Goal: Task Accomplishment & Management: Use online tool/utility

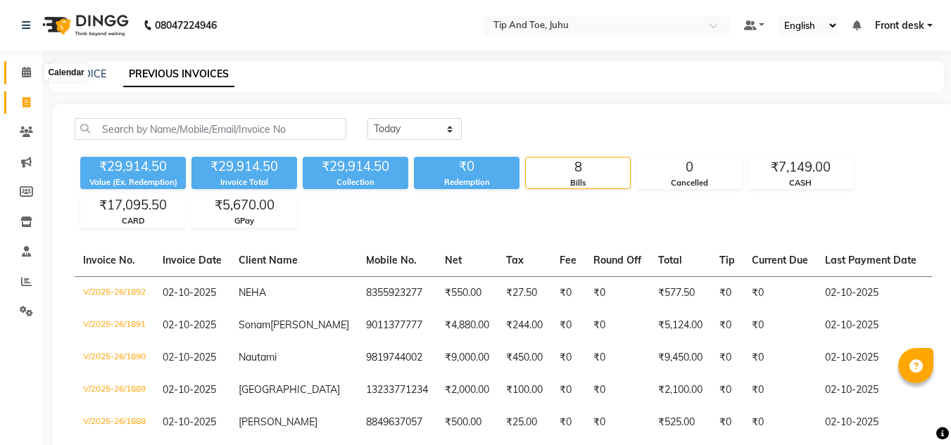
scroll to position [0, 141]
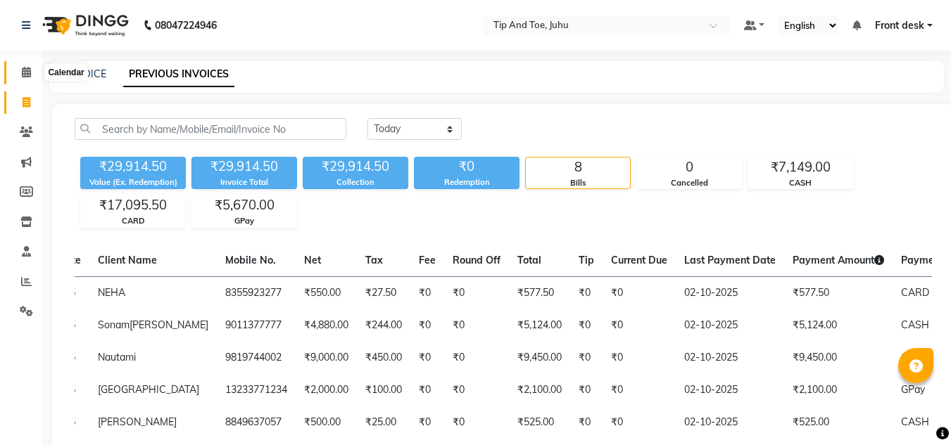
click at [23, 72] on icon at bounding box center [26, 72] width 9 height 11
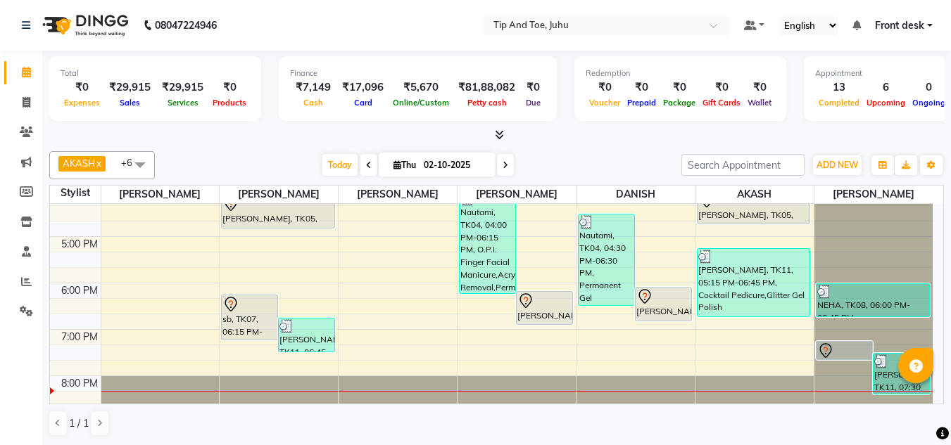
scroll to position [403, 0]
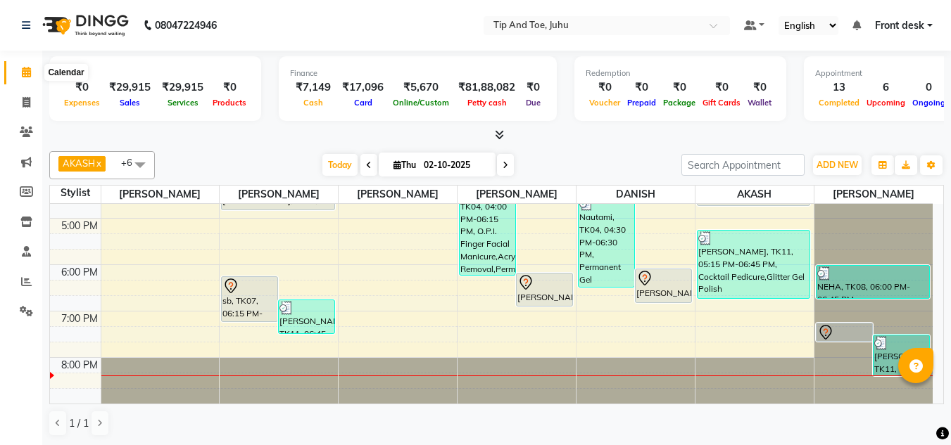
click at [18, 67] on span at bounding box center [26, 73] width 25 height 16
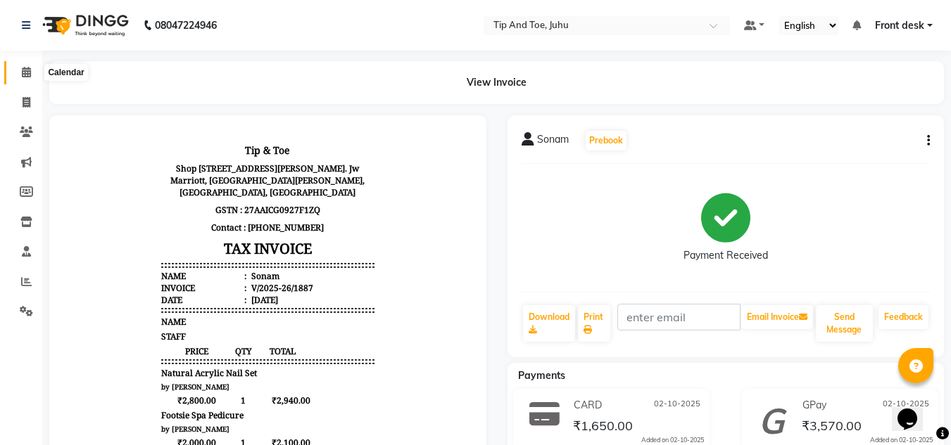
click at [23, 66] on span at bounding box center [26, 73] width 25 height 16
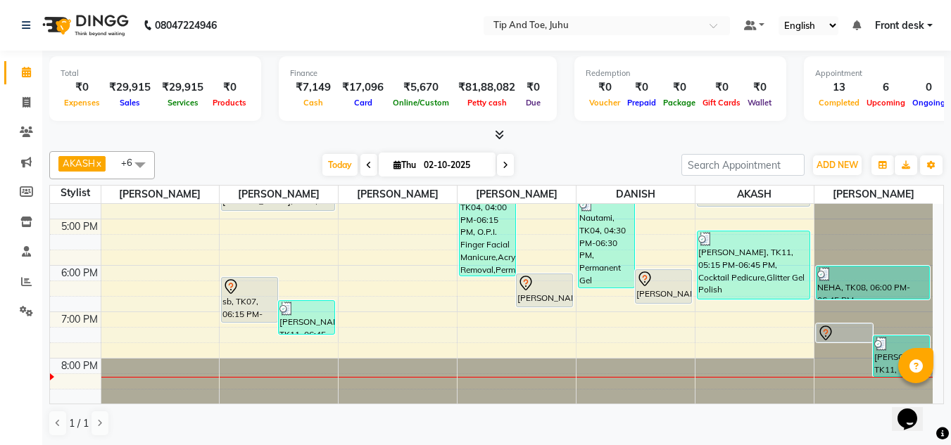
scroll to position [403, 0]
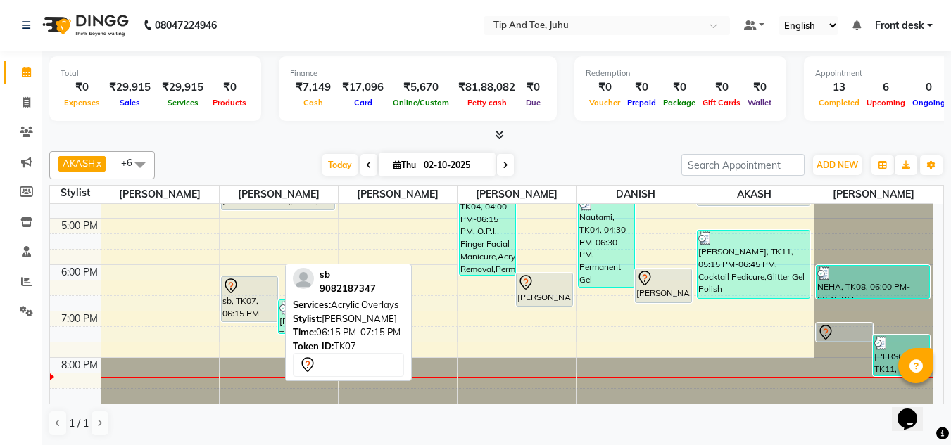
click at [231, 315] on div "sb, TK07, 06:15 PM-07:15 PM, Acrylic Overlays" at bounding box center [250, 299] width 56 height 44
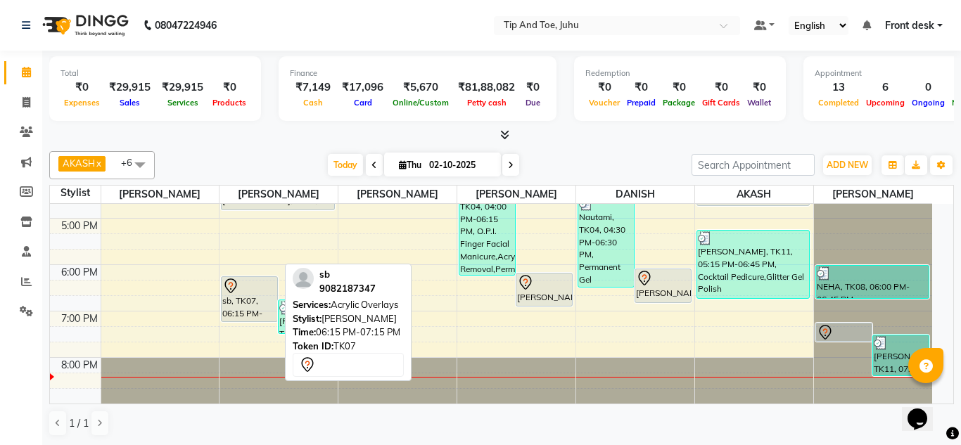
select select "7"
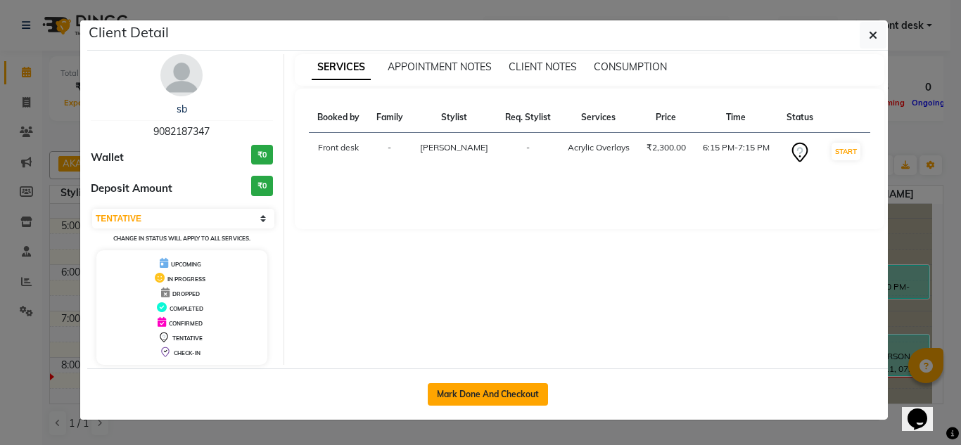
click at [487, 402] on button "Mark Done And Checkout" at bounding box center [488, 395] width 120 height 23
select select "service"
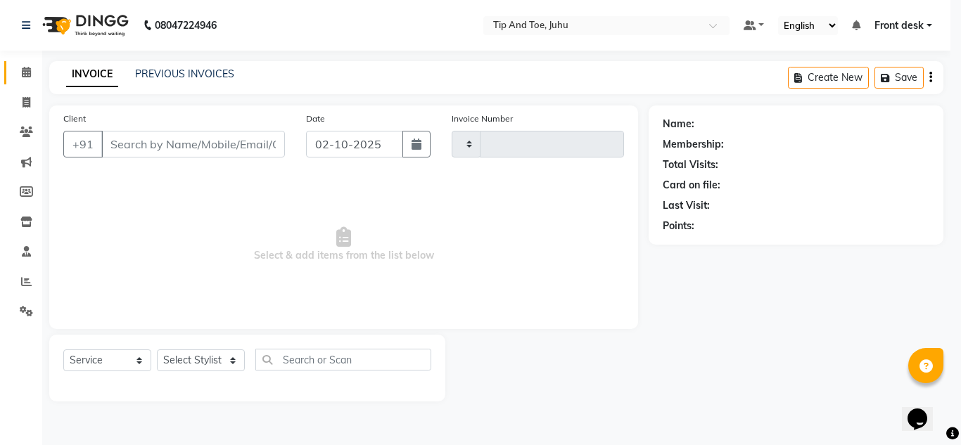
select select "3"
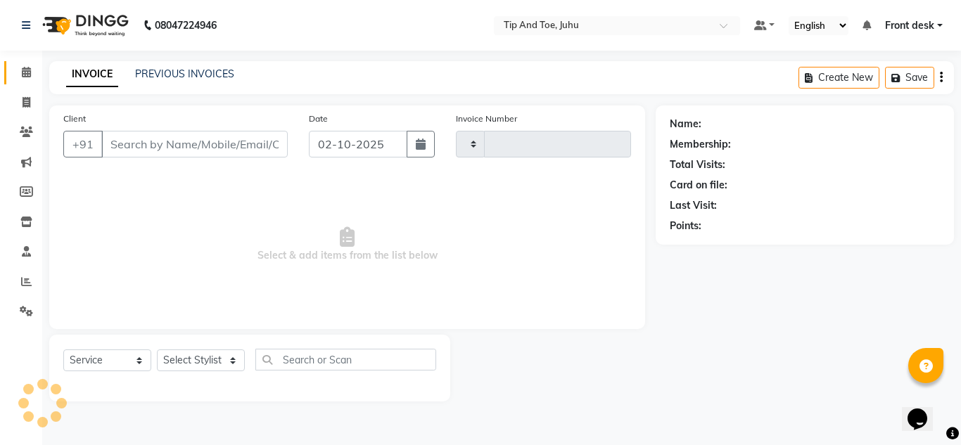
type input "1893"
select select "5516"
type input "9082187347"
select select "91056"
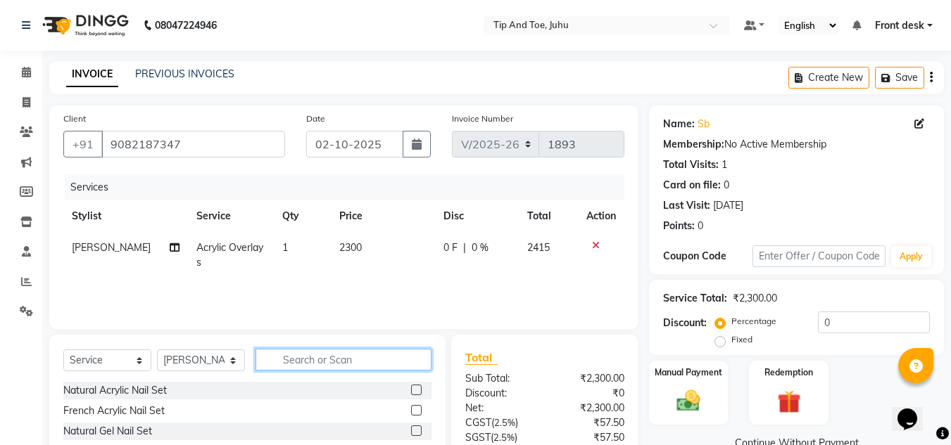
click at [312, 357] on input "text" at bounding box center [343, 360] width 176 height 22
type input "REMO"
click at [417, 428] on label at bounding box center [416, 431] width 11 height 11
click at [417, 428] on input "checkbox" at bounding box center [415, 431] width 9 height 9
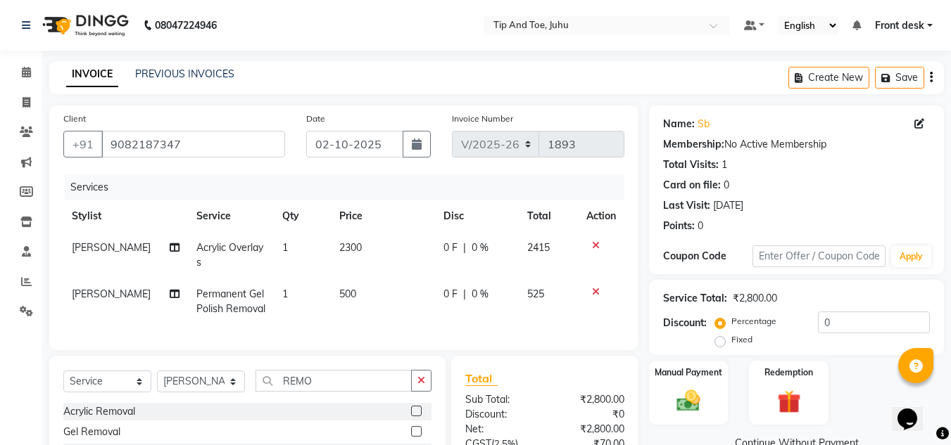
checkbox input "false"
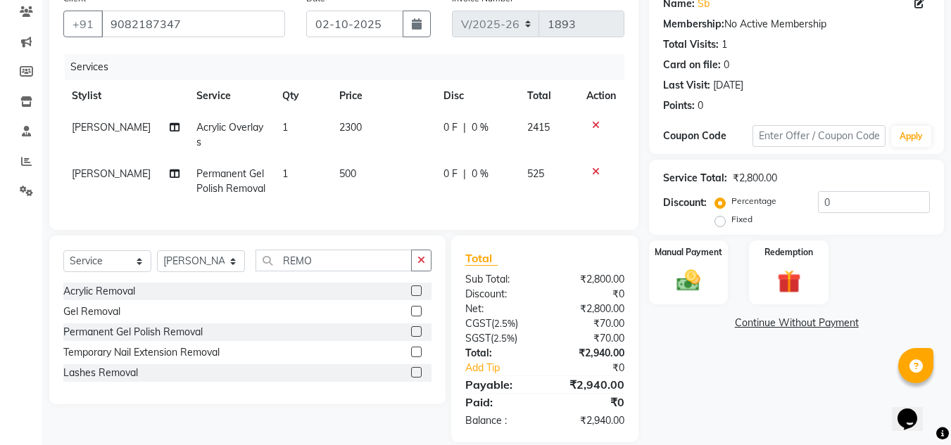
scroll to position [149, 0]
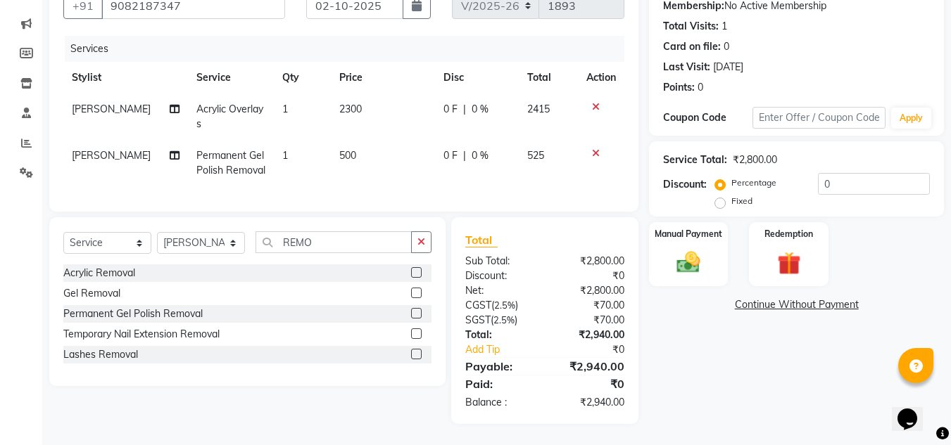
drag, startPoint x: 322, startPoint y: 229, endPoint x: 324, endPoint y: 239, distance: 9.3
click at [323, 236] on div "Select Service Product Membership Package Voucher Prepaid Gift Card Select Styl…" at bounding box center [247, 301] width 396 height 169
click at [324, 239] on input "REMO" at bounding box center [333, 243] width 156 height 22
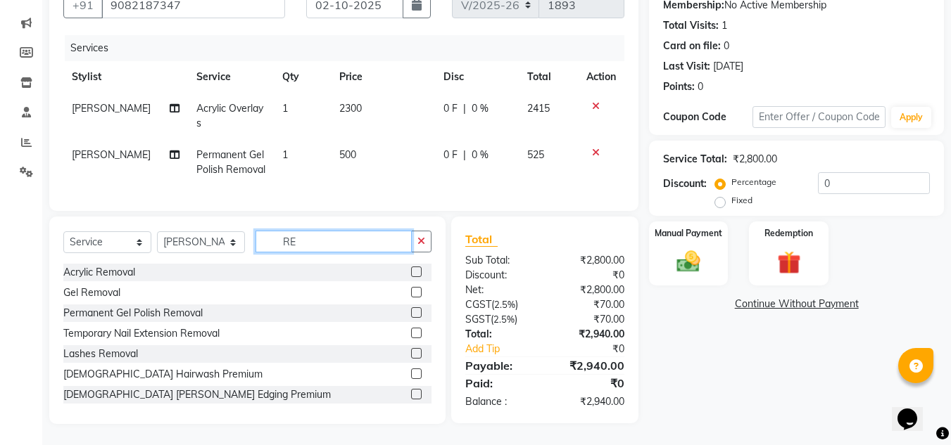
type input "R"
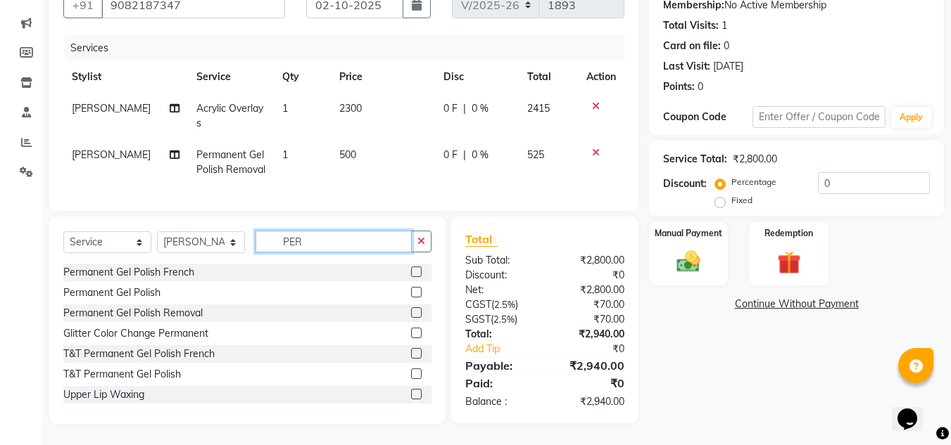
type input "PER"
click at [411, 291] on label at bounding box center [416, 292] width 11 height 11
click at [411, 291] on input "checkbox" at bounding box center [415, 293] width 9 height 9
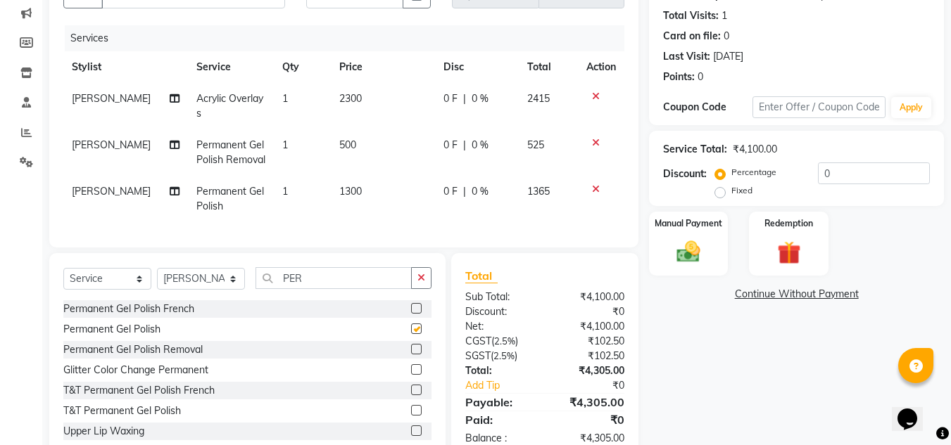
checkbox input "false"
click at [629, 319] on div "₹0" at bounding box center [590, 312] width 90 height 15
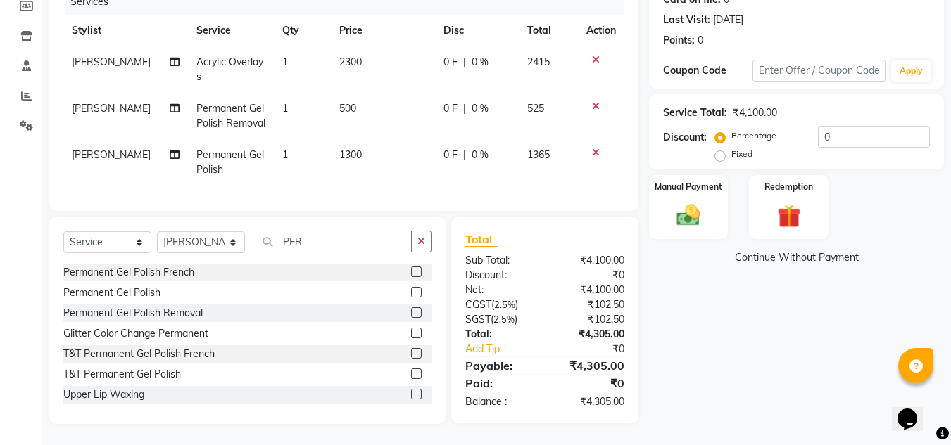
scroll to position [196, 0]
click at [346, 104] on td "500" at bounding box center [383, 116] width 104 height 46
select select "91056"
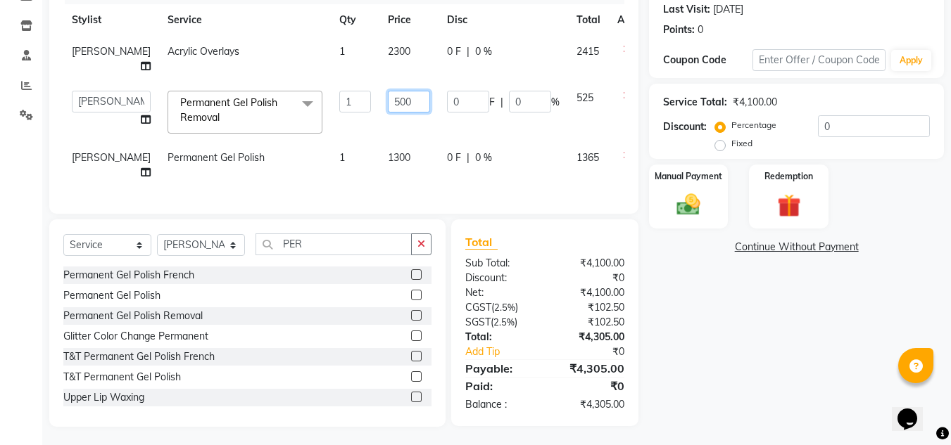
click at [388, 104] on input "500" at bounding box center [409, 102] width 42 height 22
type input "300"
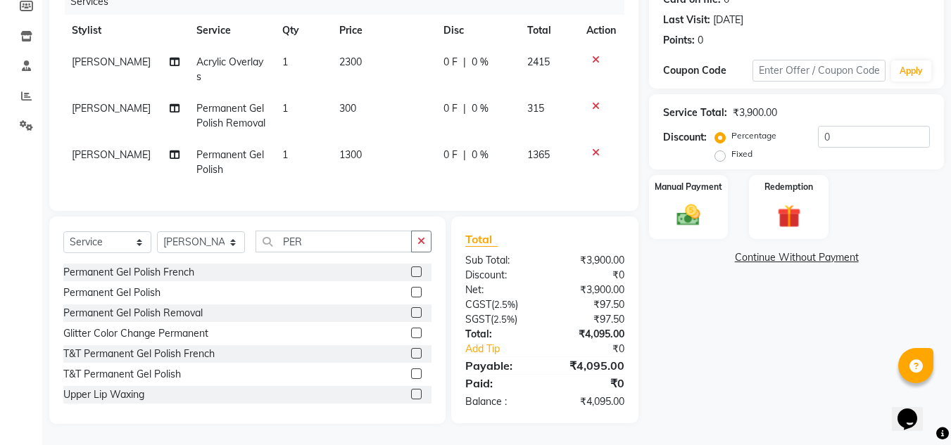
click at [719, 324] on div "Name: Sb Membership: No Active Membership Total Visits: 1 Card on file: 0 Last …" at bounding box center [801, 172] width 305 height 505
click at [771, 322] on div "Name: Sb Membership: No Active Membership Total Visits: 1 Card on file: 0 Last …" at bounding box center [801, 172] width 305 height 505
click at [695, 220] on div "Manual Payment" at bounding box center [688, 207] width 82 height 67
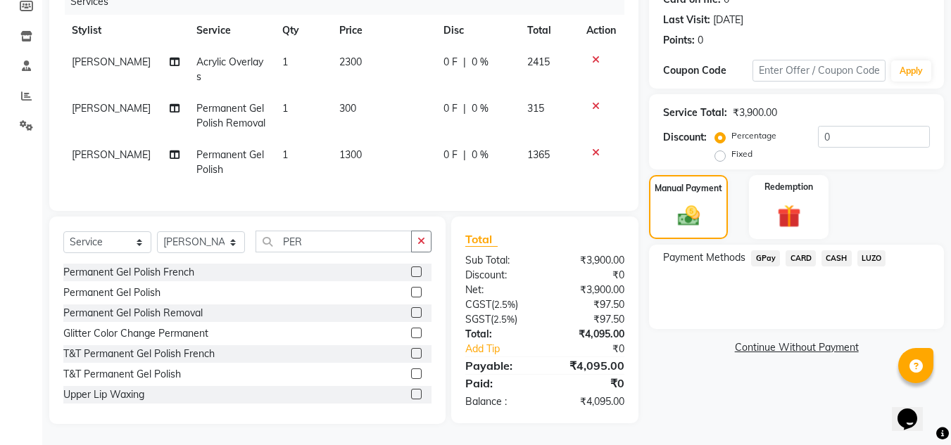
click at [765, 251] on span "GPay" at bounding box center [765, 259] width 29 height 16
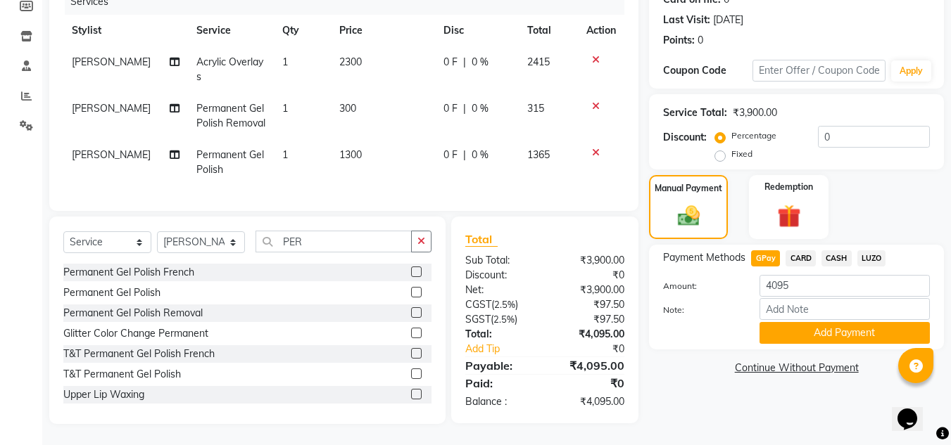
click at [698, 379] on div "Name: Sb Membership: No Active Membership Total Visits: 1 Card on file: 0 Last …" at bounding box center [801, 172] width 305 height 505
click at [832, 322] on button "Add Payment" at bounding box center [844, 333] width 170 height 22
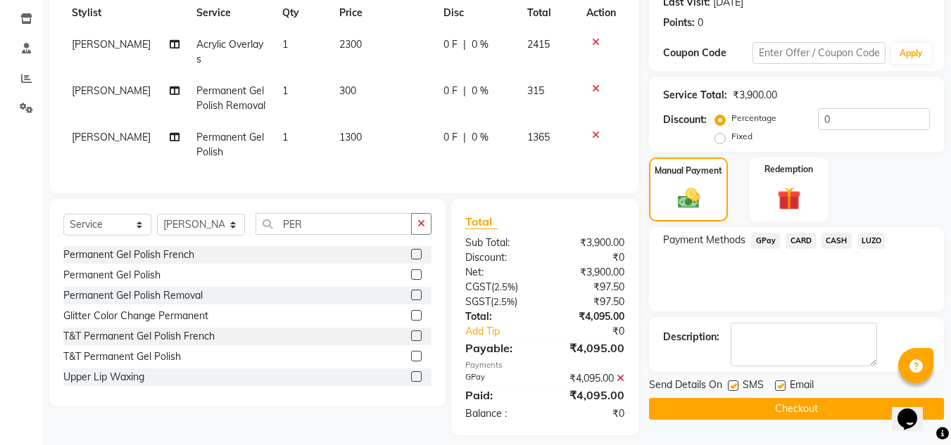
scroll to position [225, 0]
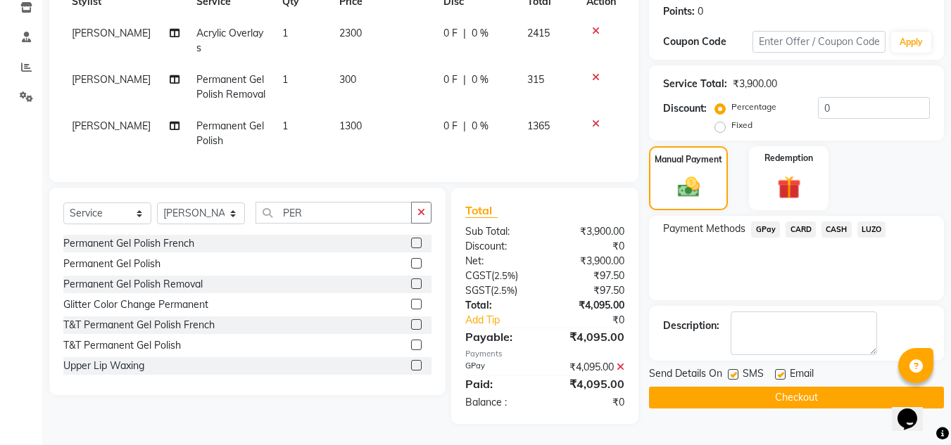
click at [733, 369] on label at bounding box center [733, 374] width 11 height 11
click at [733, 371] on input "checkbox" at bounding box center [732, 375] width 9 height 9
checkbox input "false"
click at [781, 369] on label at bounding box center [780, 374] width 11 height 11
click at [781, 371] on input "checkbox" at bounding box center [779, 375] width 9 height 9
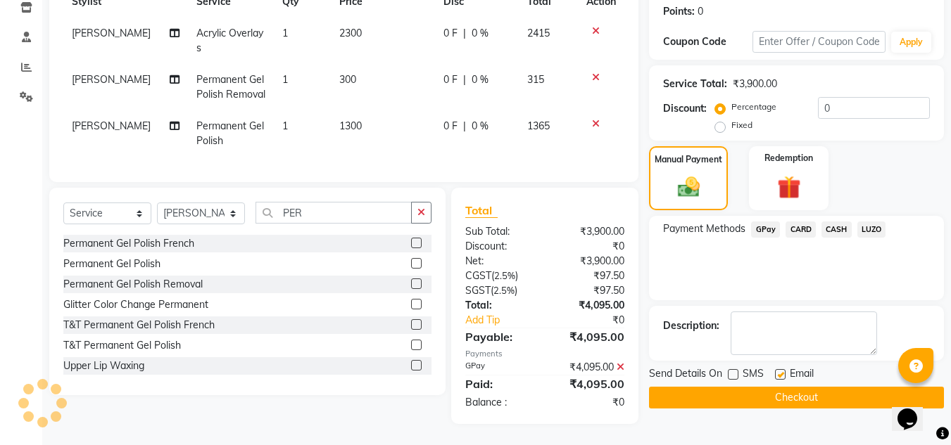
checkbox input "false"
click at [783, 387] on button "Checkout" at bounding box center [796, 398] width 295 height 22
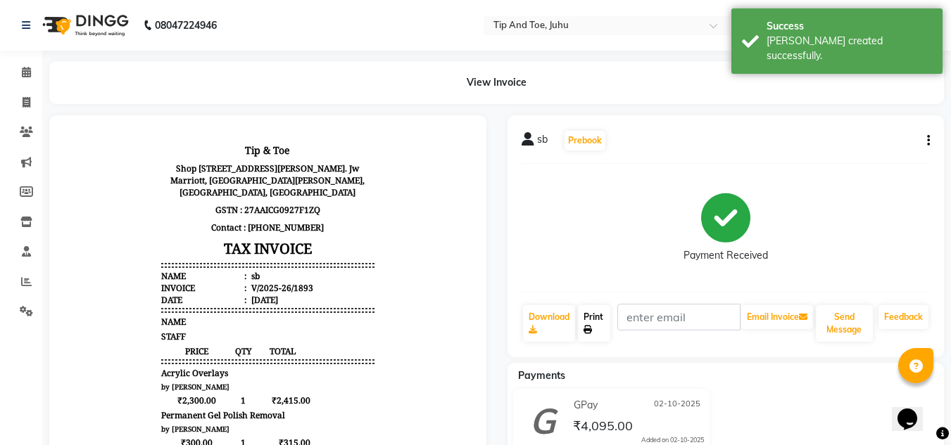
click at [591, 322] on link "Print" at bounding box center [594, 323] width 32 height 37
click at [25, 72] on icon at bounding box center [26, 72] width 9 height 11
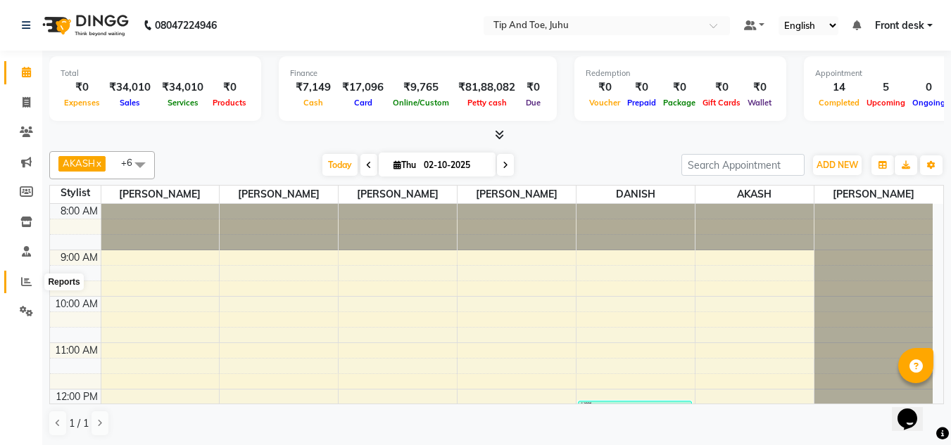
drag, startPoint x: 30, startPoint y: 281, endPoint x: 56, endPoint y: 281, distance: 25.3
click at [30, 281] on icon at bounding box center [26, 282] width 11 height 11
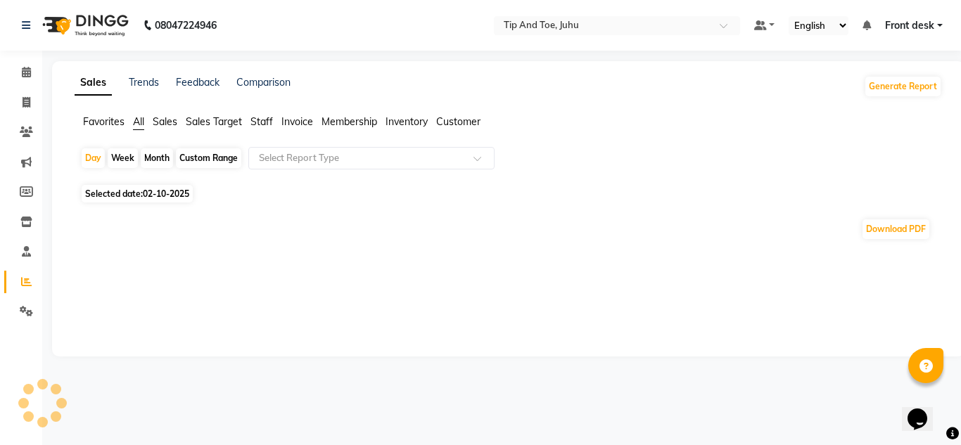
click at [261, 121] on span "Staff" at bounding box center [262, 121] width 23 height 13
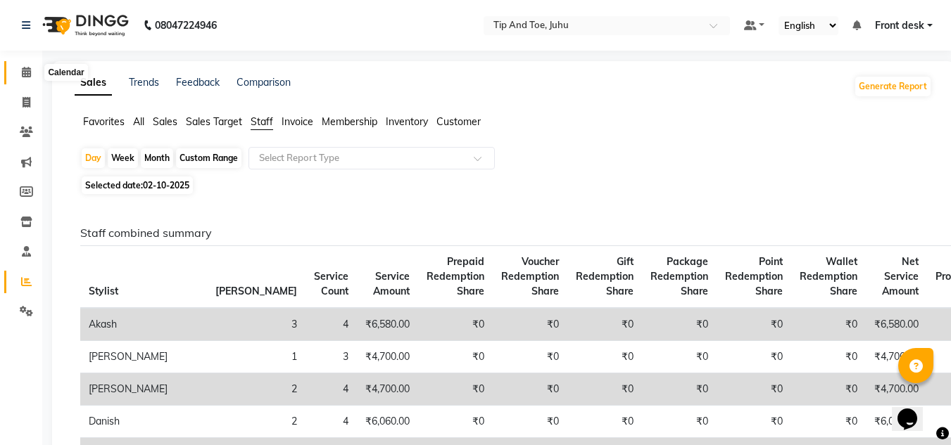
click at [30, 70] on icon at bounding box center [26, 72] width 9 height 11
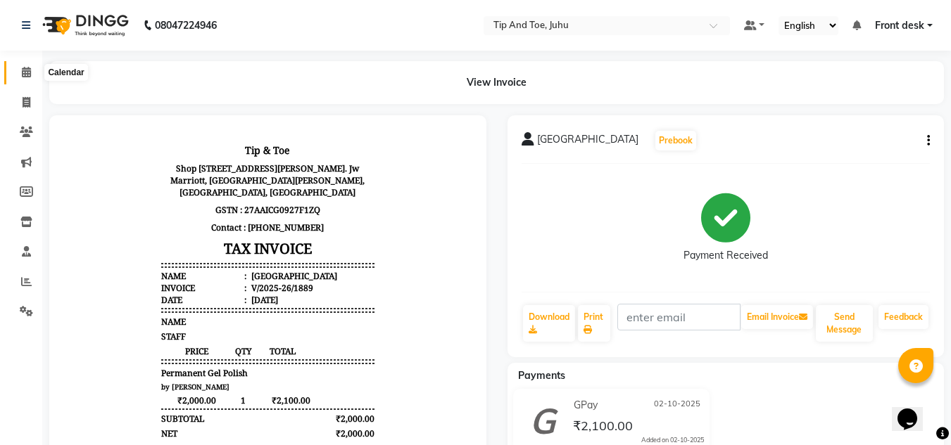
click at [22, 74] on icon at bounding box center [26, 72] width 9 height 11
